Goal: Task Accomplishment & Management: Use online tool/utility

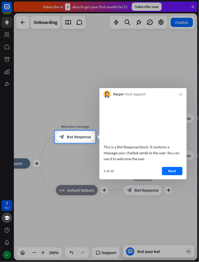
click at [175, 175] on button "Next" at bounding box center [172, 171] width 21 height 8
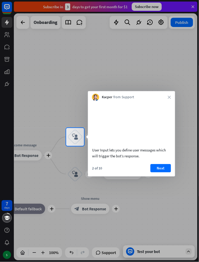
click at [165, 172] on button "Next" at bounding box center [161, 168] width 21 height 8
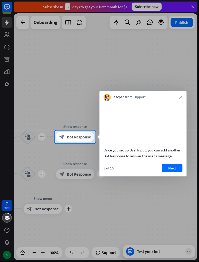
click at [173, 172] on button "Next" at bounding box center [172, 168] width 21 height 8
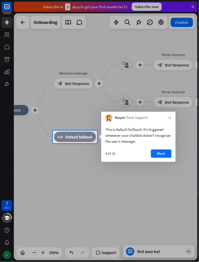
click at [165, 156] on button "Next" at bounding box center [161, 153] width 21 height 8
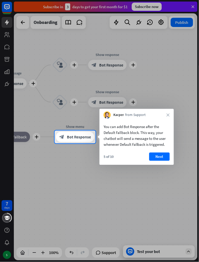
click at [165, 158] on button "Next" at bounding box center [159, 157] width 21 height 8
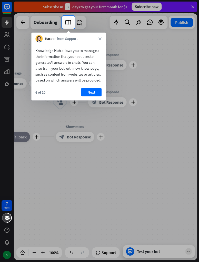
click at [87, 96] on button "Next" at bounding box center [91, 92] width 21 height 8
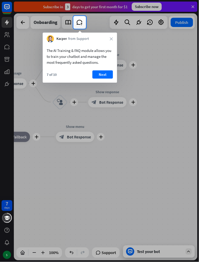
click at [103, 72] on button "Next" at bounding box center [103, 74] width 21 height 8
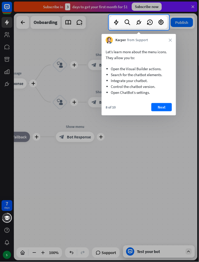
click at [166, 106] on button "Next" at bounding box center [161, 107] width 21 height 8
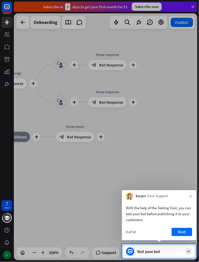
click at [177, 252] on div "Test your bot" at bounding box center [160, 251] width 46 height 5
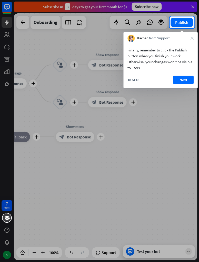
click at [185, 78] on button "Next" at bounding box center [184, 80] width 21 height 8
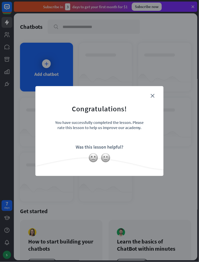
click at [110, 158] on img at bounding box center [106, 158] width 10 height 10
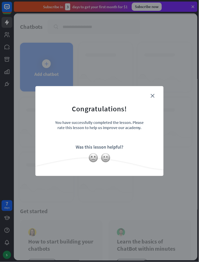
click at [153, 94] on icon "close" at bounding box center [153, 96] width 4 height 4
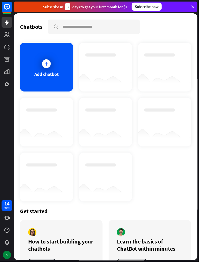
click at [37, 69] on div "Add chatbot" at bounding box center [46, 67] width 53 height 49
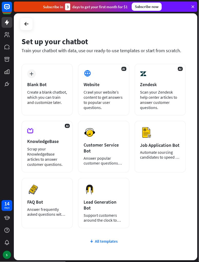
click at [35, 192] on img at bounding box center [33, 189] width 12 height 12
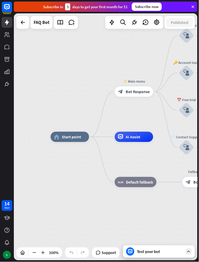
click at [67, 138] on span "Start point" at bounding box center [71, 136] width 19 height 5
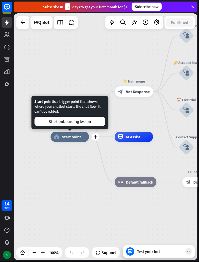
click at [153, 97] on div "✨ Main menu block_bot_response Bot Response" at bounding box center [134, 91] width 39 height 10
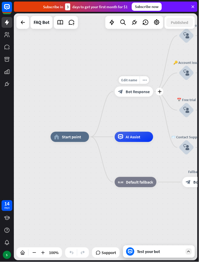
click at [144, 93] on span "Bot Response" at bounding box center [138, 91] width 24 height 5
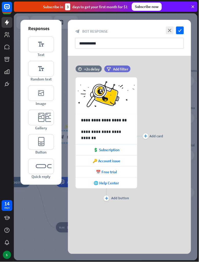
click at [128, 172] on div "📅 Free trial" at bounding box center [107, 171] width 62 height 11
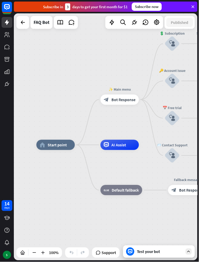
click at [128, 147] on div "AI Assist" at bounding box center [120, 145] width 39 height 10
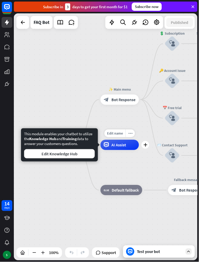
click at [163, 110] on div "📅 Free trial" at bounding box center [172, 107] width 31 height 5
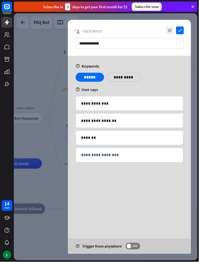
click at [32, 157] on div at bounding box center [106, 136] width 184 height 247
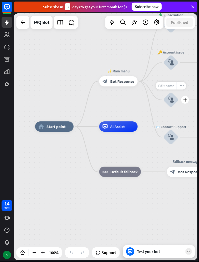
click at [46, 128] on span "Start point" at bounding box center [55, 126] width 19 height 5
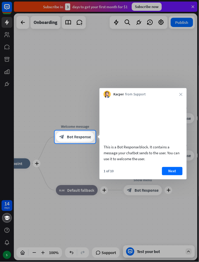
click at [181, 94] on icon "close" at bounding box center [181, 94] width 3 height 3
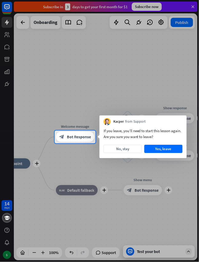
click at [167, 148] on button "Yes, leave" at bounding box center [164, 149] width 38 height 8
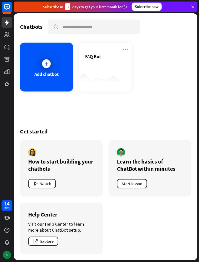
click at [37, 169] on div "How to start building your chatbots" at bounding box center [61, 165] width 66 height 14
click at [173, 98] on div "Chatbots search Add chatbot FAQ Bot Get started How to start building your chat…" at bounding box center [106, 136] width 184 height 247
click at [39, 69] on div "Add chatbot" at bounding box center [46, 67] width 53 height 49
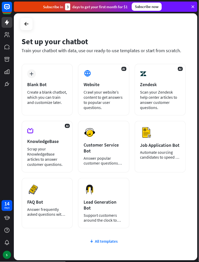
click at [41, 74] on div "plus Blank Bot Create a blank chatbot, which you can train and customize later." at bounding box center [47, 90] width 51 height 52
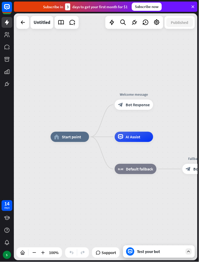
click at [142, 107] on span "Bot Response" at bounding box center [138, 104] width 24 height 5
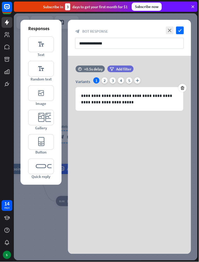
click at [181, 30] on icon "check" at bounding box center [180, 30] width 8 height 8
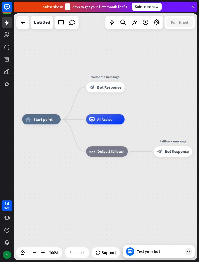
click at [119, 119] on div "AI Assist" at bounding box center [105, 119] width 39 height 10
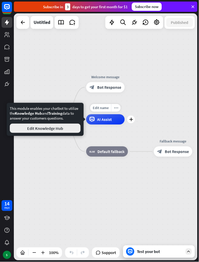
click at [25, 131] on button "Edit Knowledge Hub" at bounding box center [45, 128] width 71 height 9
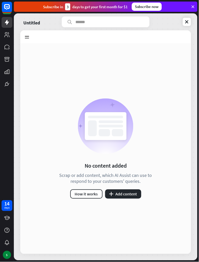
click at [98, 192] on button "How it works" at bounding box center [86, 193] width 32 height 9
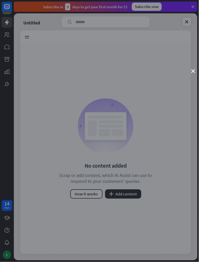
click at [194, 70] on icon "close" at bounding box center [194, 71] width 4 height 4
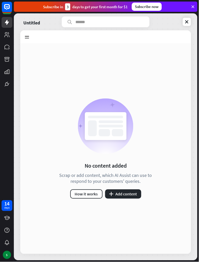
click at [191, 20] on link at bounding box center [187, 22] width 8 height 8
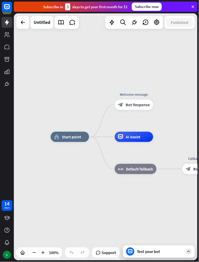
click at [145, 167] on span "Default fallback" at bounding box center [139, 168] width 27 height 5
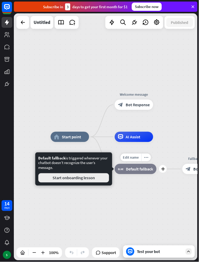
click at [47, 177] on button "Start onboarding lesson" at bounding box center [73, 177] width 71 height 9
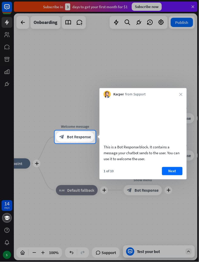
click at [181, 175] on button "Next" at bounding box center [172, 171] width 21 height 8
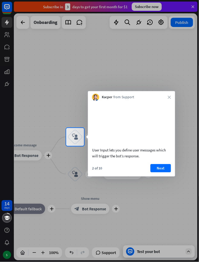
click at [165, 172] on button "Next" at bounding box center [161, 168] width 21 height 8
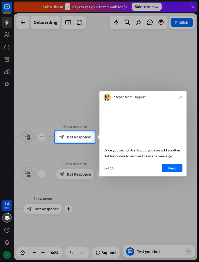
click at [187, 93] on div "Kacper from Support close" at bounding box center [143, 96] width 87 height 10
click at [181, 97] on icon "close" at bounding box center [181, 97] width 3 height 3
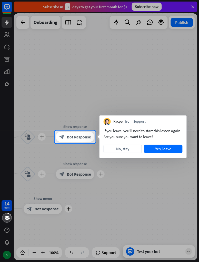
click at [166, 149] on button "Yes, leave" at bounding box center [164, 149] width 38 height 8
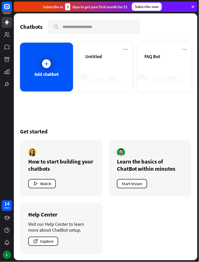
click at [85, 80] on div at bounding box center [105, 81] width 53 height 20
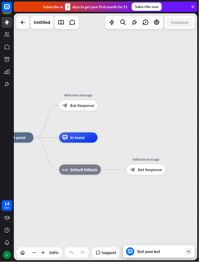
click at [151, 171] on span "Bot Response" at bounding box center [150, 169] width 24 height 5
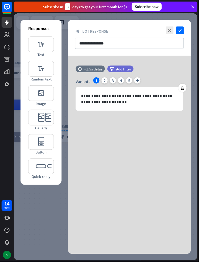
click at [164, 131] on div "**********" at bounding box center [129, 94] width 123 height 77
click at [104, 83] on div "2" at bounding box center [105, 80] width 6 height 6
click at [114, 81] on div "3" at bounding box center [113, 80] width 6 height 6
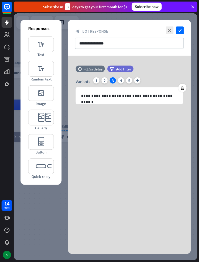
click at [120, 79] on div "4" at bounding box center [121, 80] width 6 height 6
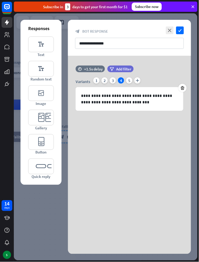
click at [131, 81] on div "5" at bounding box center [129, 80] width 6 height 6
click at [182, 30] on icon "check" at bounding box center [180, 30] width 8 height 8
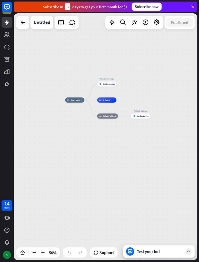
click at [188, 251] on icon at bounding box center [189, 251] width 5 height 5
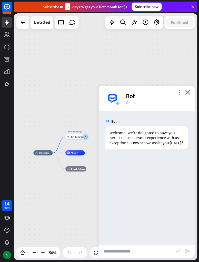
click at [162, 255] on input "text" at bounding box center [138, 251] width 78 height 13
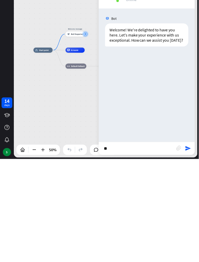
type input "**"
click at [195, 252] on div "** block_attachment send" at bounding box center [147, 250] width 96 height 13
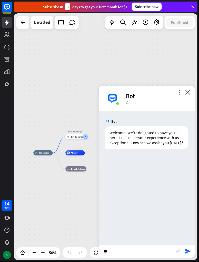
click at [189, 252] on icon "send" at bounding box center [188, 251] width 6 height 6
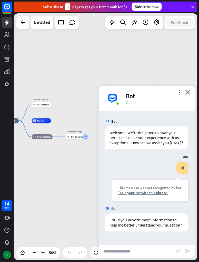
click at [159, 251] on input "text" at bounding box center [138, 251] width 78 height 13
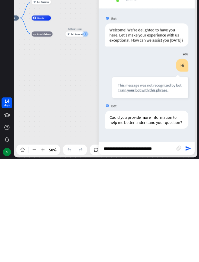
type input "**********"
click at [197, 250] on div "home_2 Start point Welcome message block_bot_response Bot Response AI Assist bl…" at bounding box center [106, 136] width 184 height 247
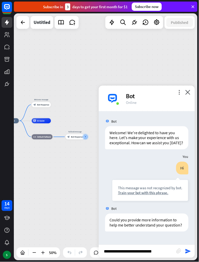
click at [189, 250] on icon "send" at bounding box center [188, 251] width 6 height 6
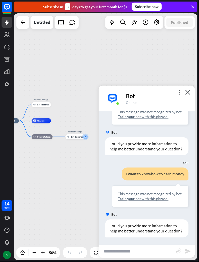
scroll to position [76, 0]
click at [157, 198] on div "Train your bot with this phrase." at bounding box center [150, 198] width 65 height 5
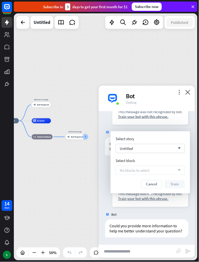
click at [168, 170] on div "No blocks to select arrow_down" at bounding box center [150, 170] width 69 height 9
click at [163, 148] on div "Untitled arrow_down" at bounding box center [150, 148] width 69 height 9
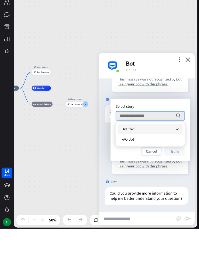
click at [165, 172] on div "FAQ Bot" at bounding box center [150, 172] width 65 height 10
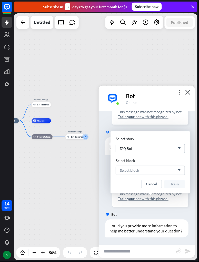
click at [154, 170] on div "Select block arrow_down" at bounding box center [150, 170] width 69 height 9
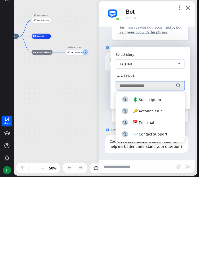
click at [172, 217] on div "block_user_input 📨 Contact Support" at bounding box center [150, 218] width 56 height 6
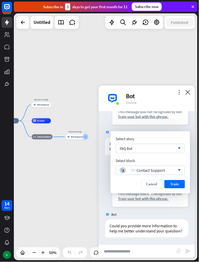
click at [178, 181] on button "Train" at bounding box center [175, 184] width 21 height 8
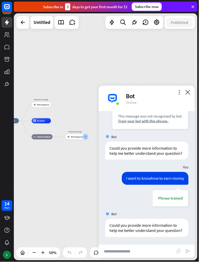
scroll to position [71, 0]
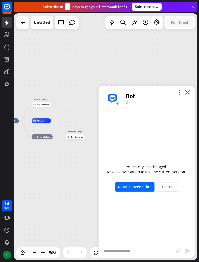
click at [147, 187] on button "Reset conversation" at bounding box center [135, 187] width 39 height 10
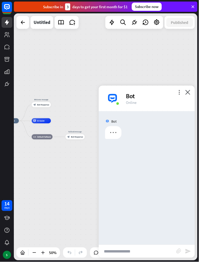
scroll to position [0, 0]
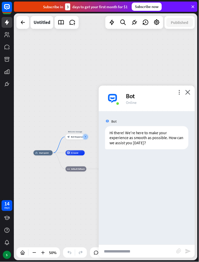
click at [153, 251] on input "text" at bounding box center [138, 251] width 78 height 13
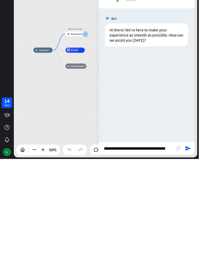
scroll to position [0, 3]
type input "**********"
click at [191, 249] on icon "send" at bounding box center [188, 251] width 6 height 6
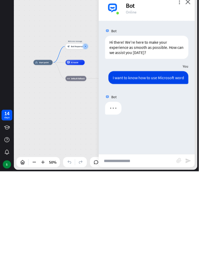
scroll to position [0, 0]
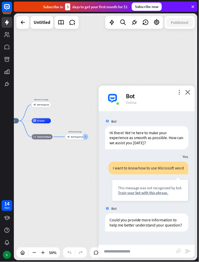
click at [190, 91] on icon "close" at bounding box center [188, 92] width 5 height 5
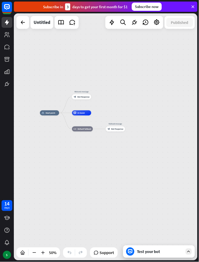
click at [78, 114] on div "AI Assist" at bounding box center [81, 112] width 19 height 5
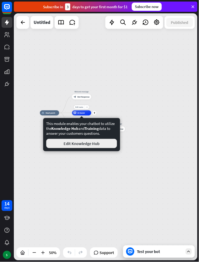
click at [57, 146] on button "Edit Knowledge Hub" at bounding box center [81, 143] width 71 height 9
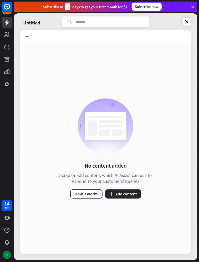
click at [130, 193] on button "plus Add content" at bounding box center [123, 193] width 36 height 9
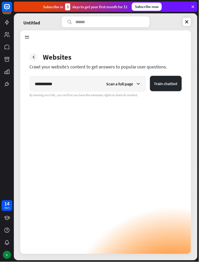
type input "**********"
click at [169, 83] on button "Train chatbot" at bounding box center [166, 83] width 32 height 15
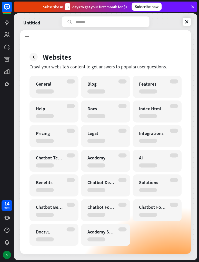
click at [50, 86] on div "General" at bounding box center [49, 84] width 27 height 6
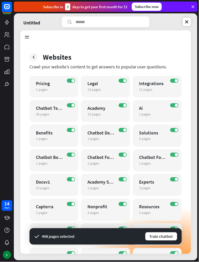
scroll to position [94, 0]
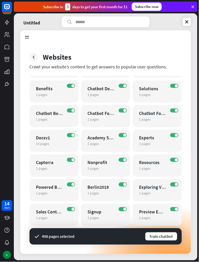
click at [169, 234] on button "Train chatbot" at bounding box center [161, 236] width 33 height 9
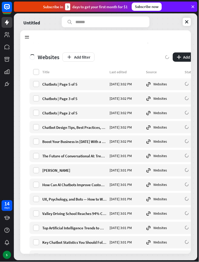
scroll to position [6995, 0]
